Goal: Transaction & Acquisition: Purchase product/service

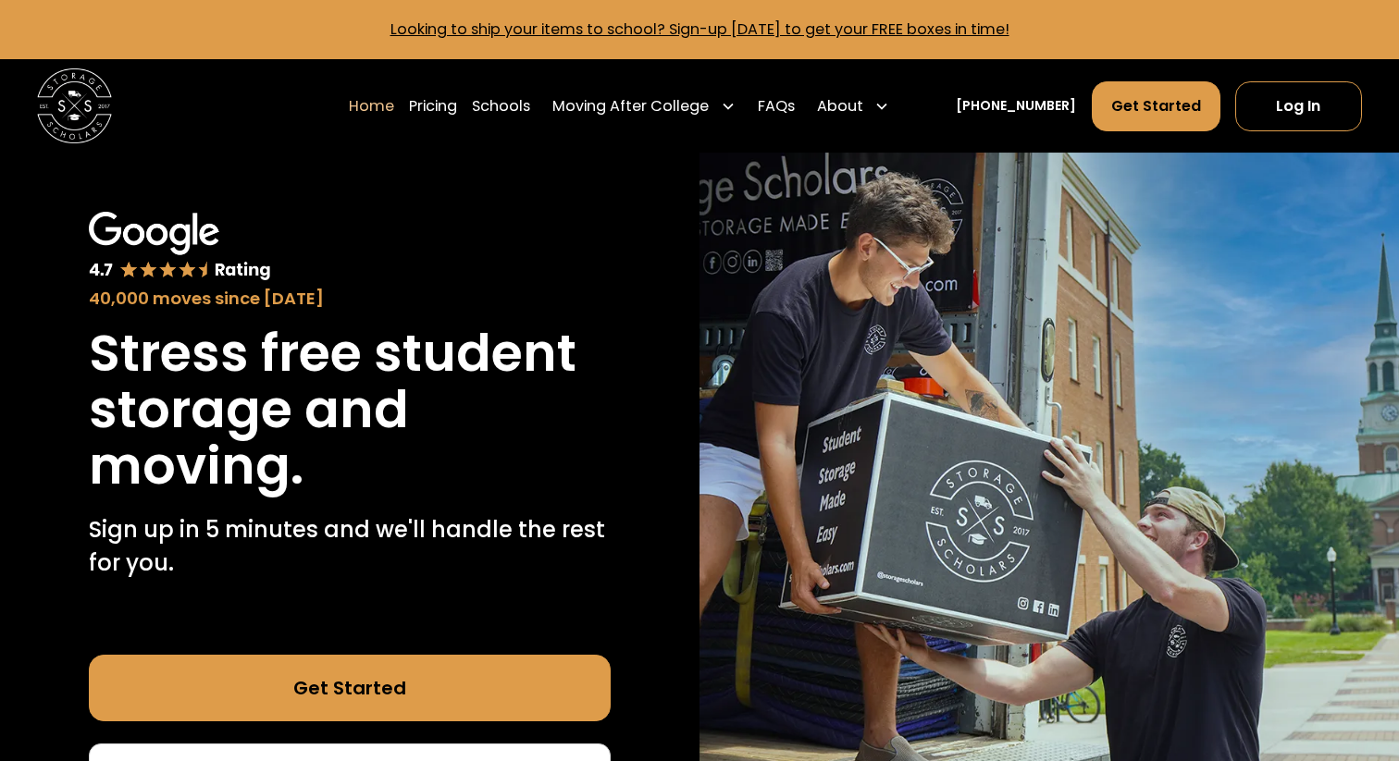
scroll to position [216, 0]
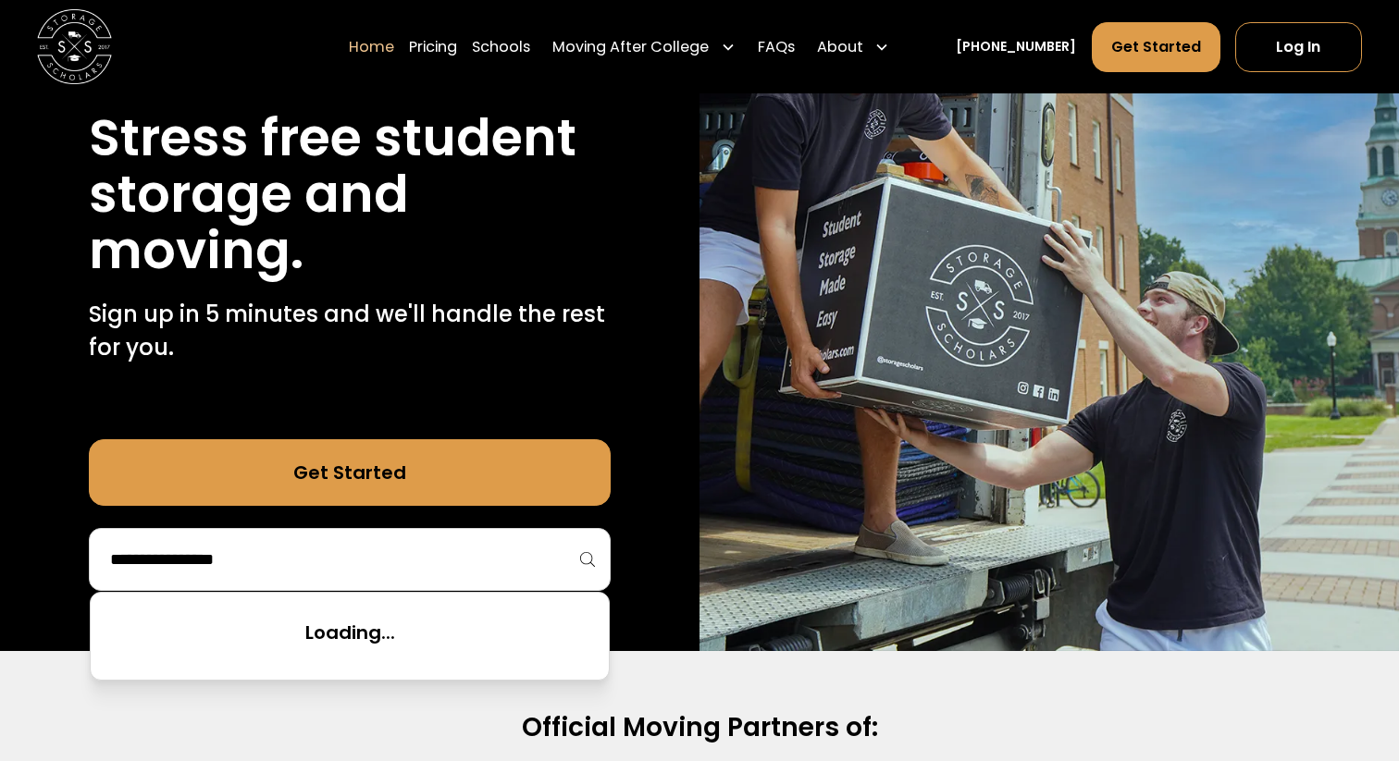
click at [452, 551] on input "search" at bounding box center [349, 559] width 483 height 31
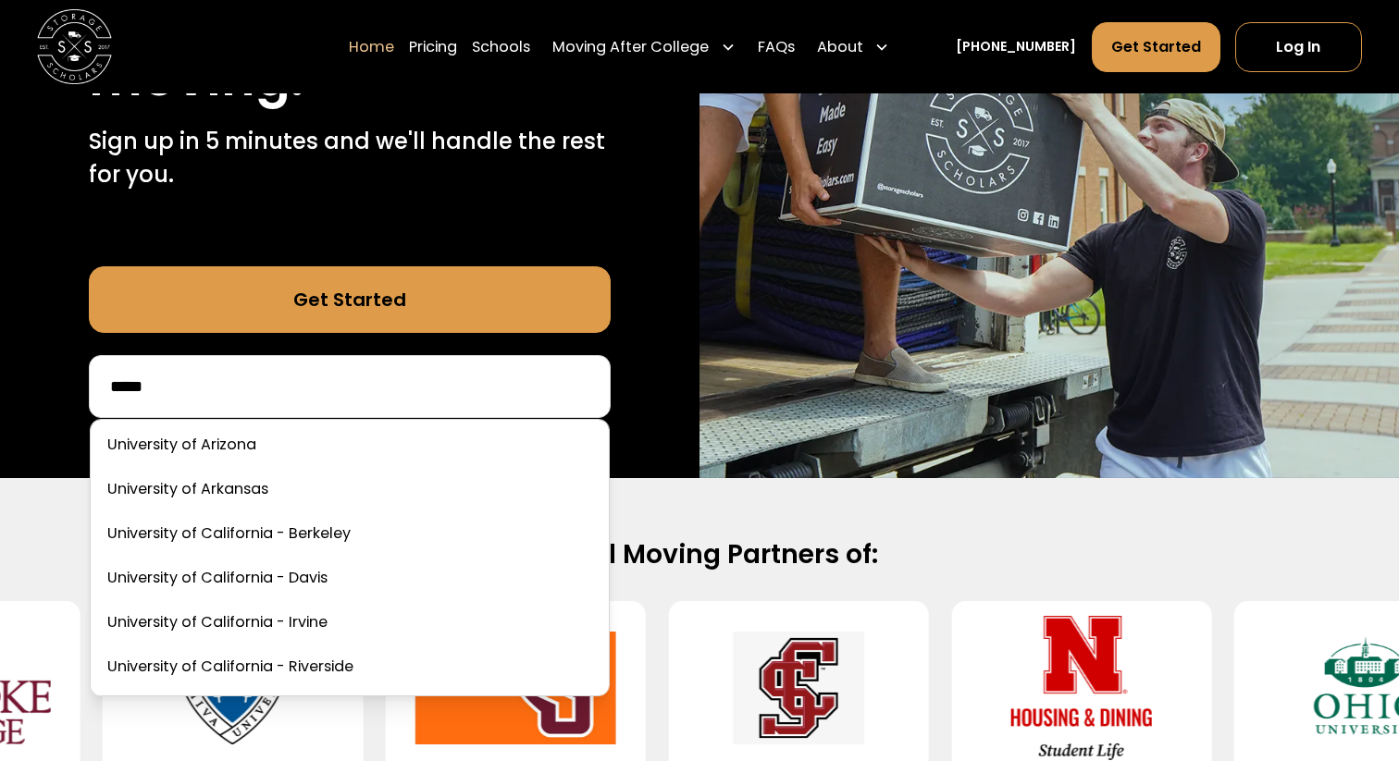
scroll to position [8267, 0]
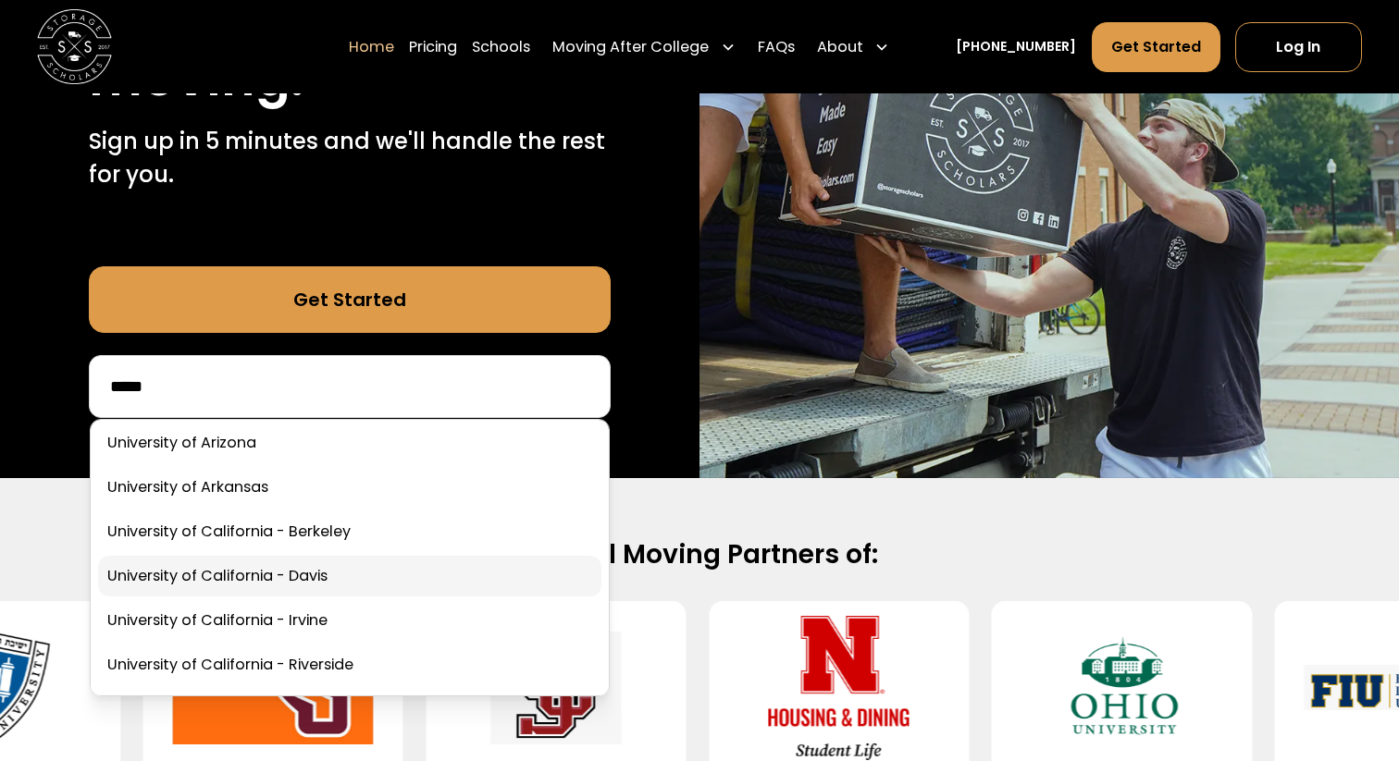
type input "*****"
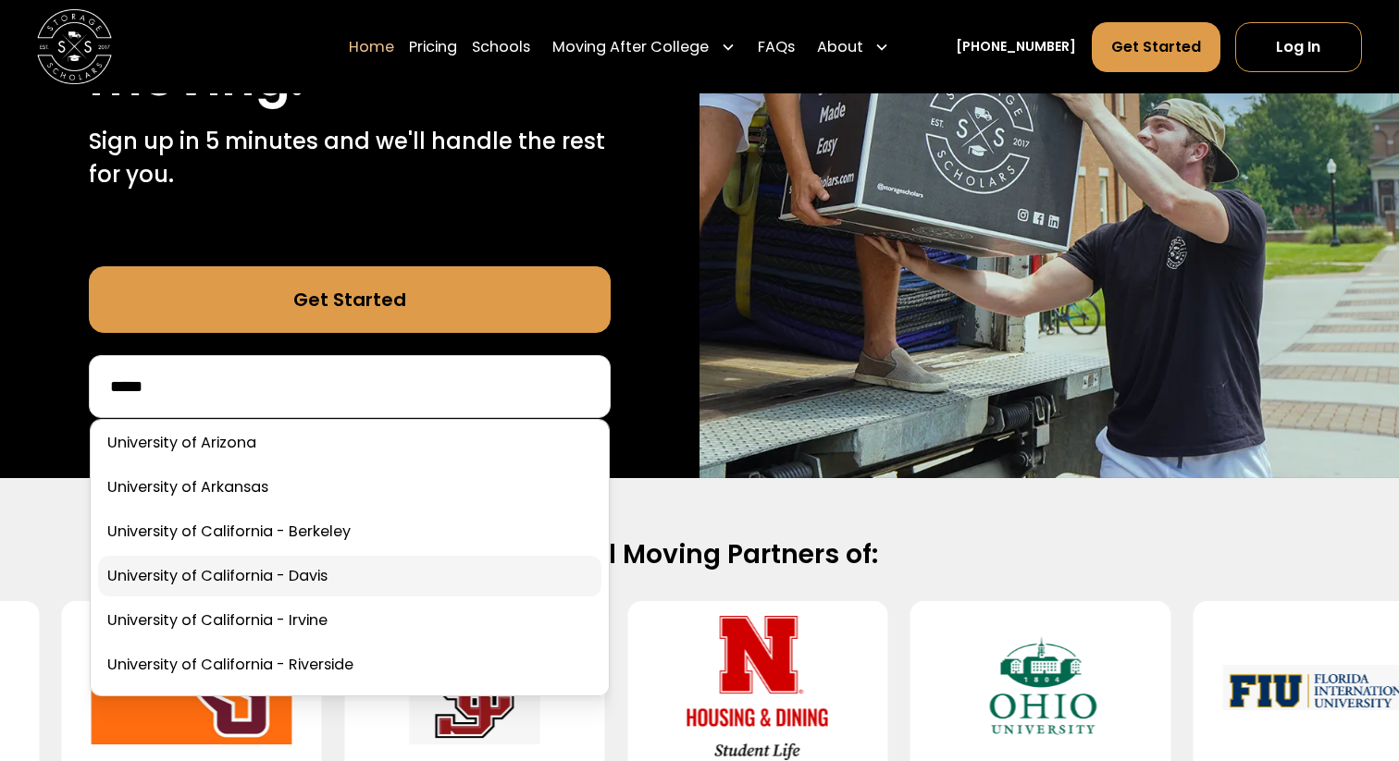
click at [331, 563] on link at bounding box center [349, 576] width 503 height 41
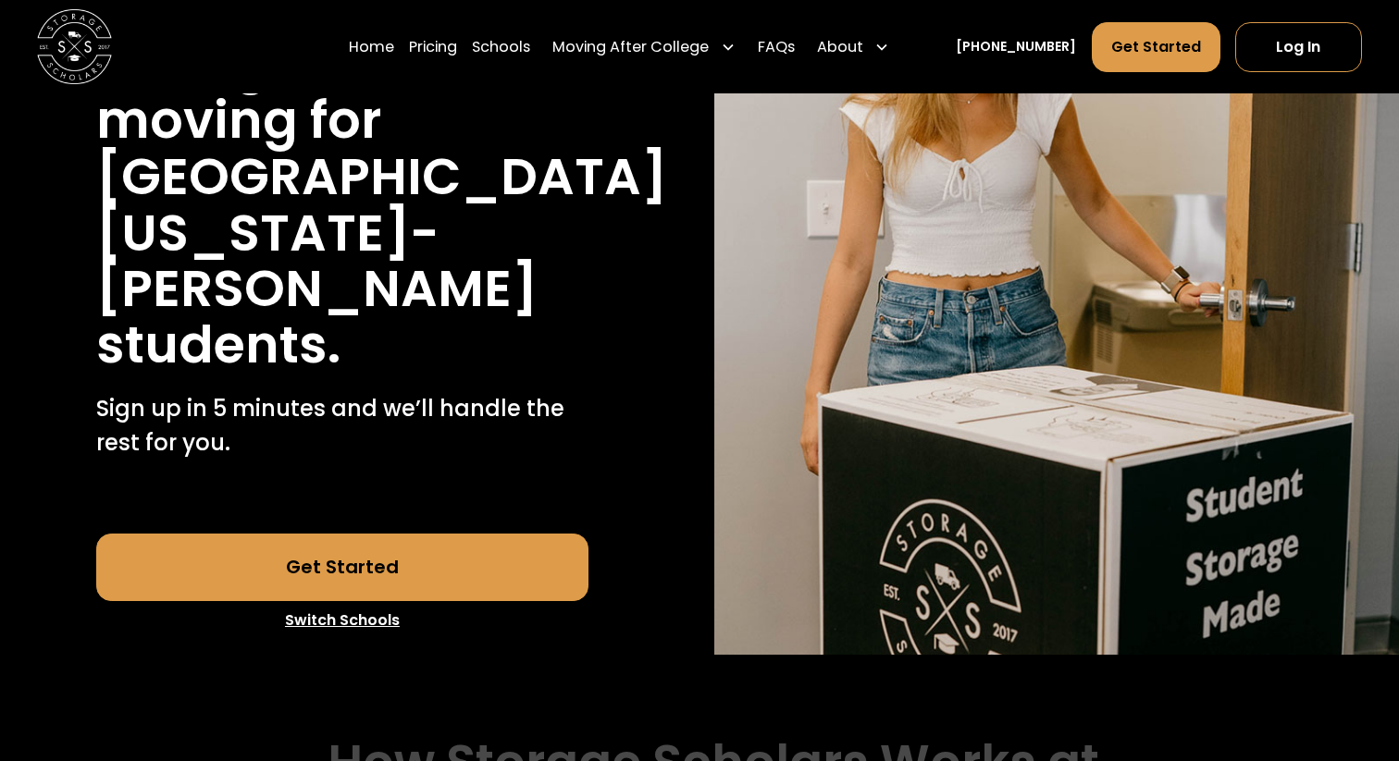
scroll to position [332, 0]
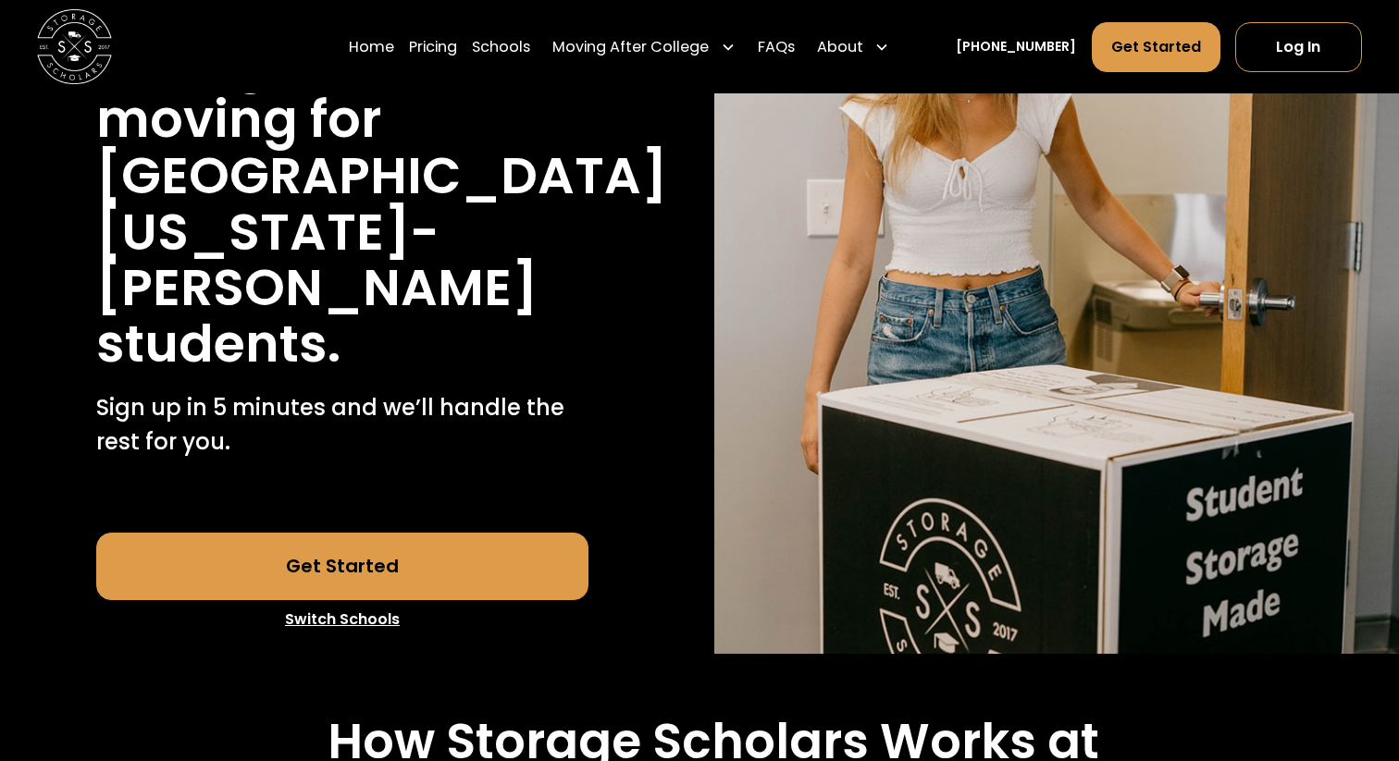
click at [502, 533] on link "Get Started" at bounding box center [342, 566] width 493 height 67
